Goal: Navigation & Orientation: Find specific page/section

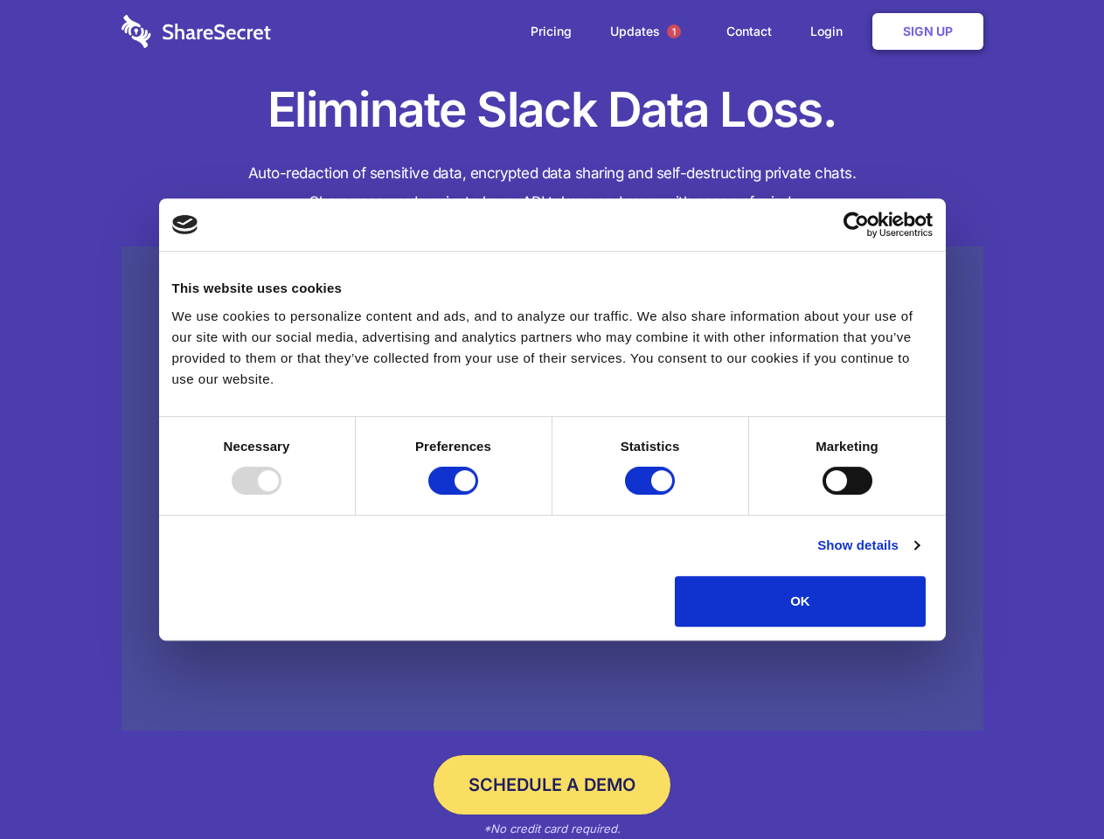
click at [281, 495] on div at bounding box center [257, 481] width 50 height 28
click at [478, 495] on input "Preferences" at bounding box center [453, 481] width 50 height 28
checkbox input "false"
click at [652, 495] on input "Statistics" at bounding box center [650, 481] width 50 height 28
checkbox input "false"
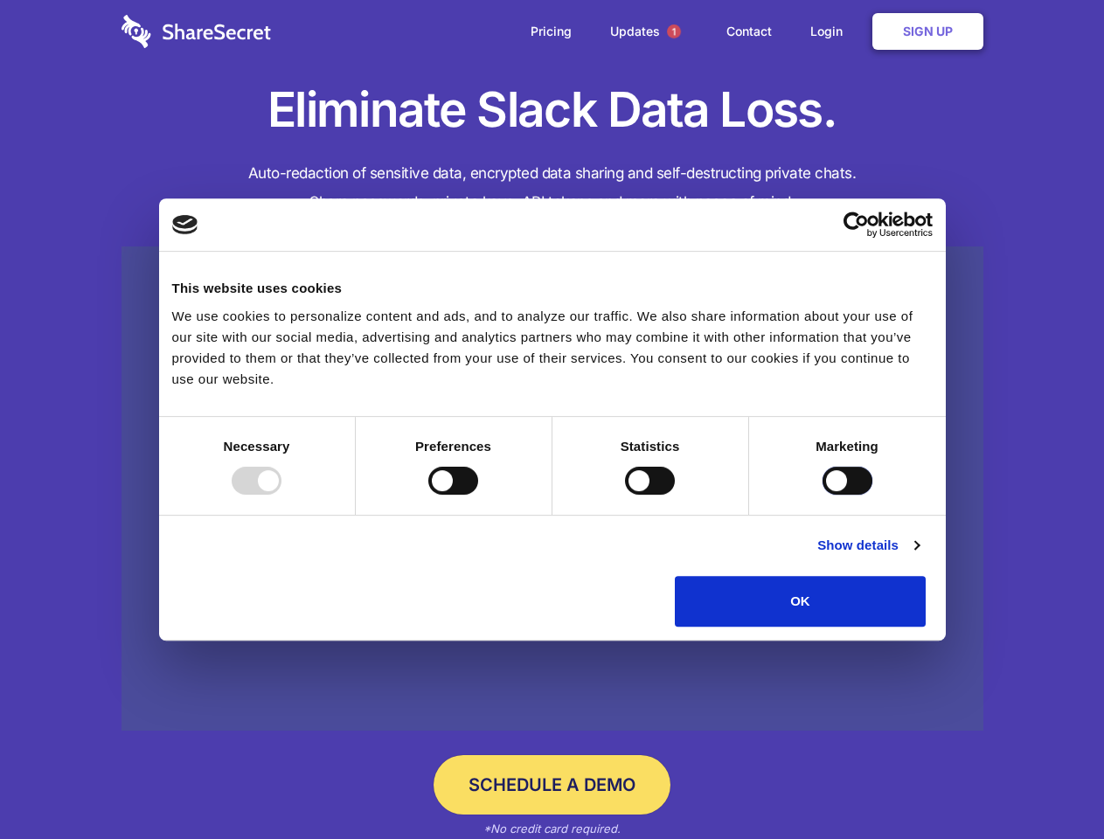
click at [822, 495] on input "Marketing" at bounding box center [847, 481] width 50 height 28
checkbox input "true"
click at [918, 556] on link "Show details" at bounding box center [867, 545] width 101 height 21
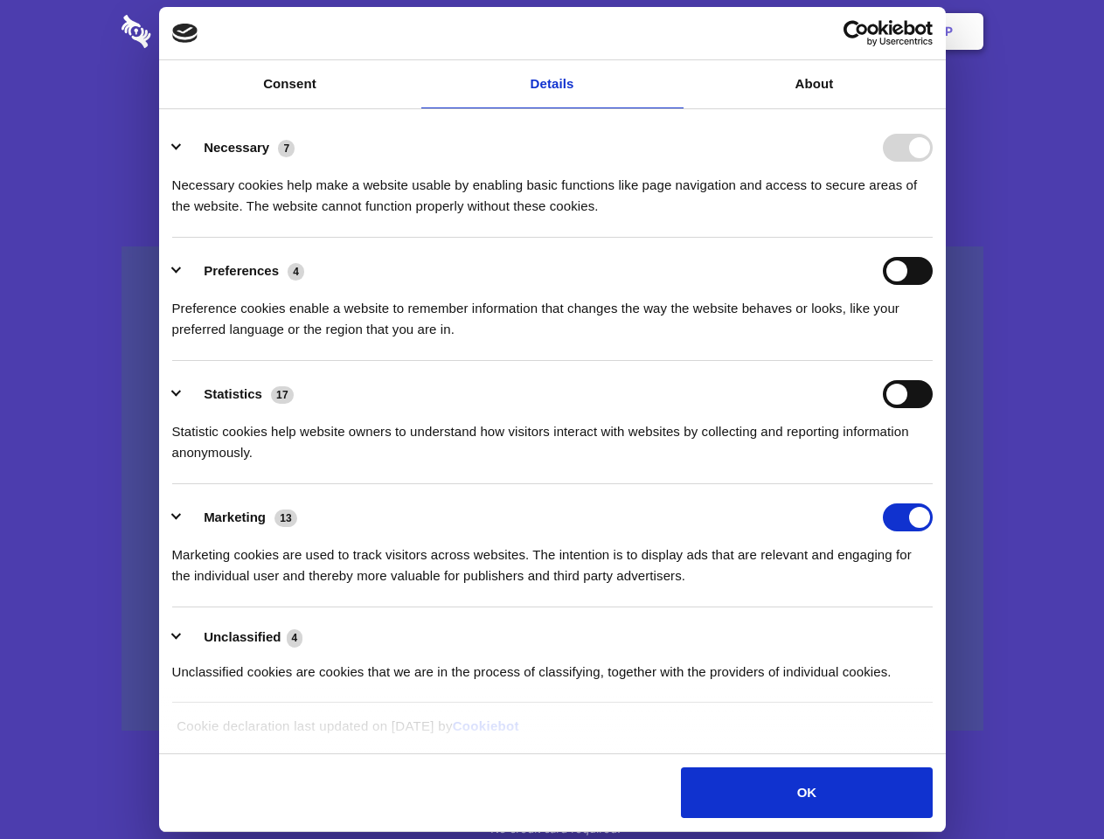
click at [940, 633] on ul "Necessary 7 Necessary cookies help make a website usable by enabling basic func…" at bounding box center [551, 408] width 777 height 589
click at [673, 31] on span "1" at bounding box center [674, 31] width 14 height 14
